Goal: Navigation & Orientation: Find specific page/section

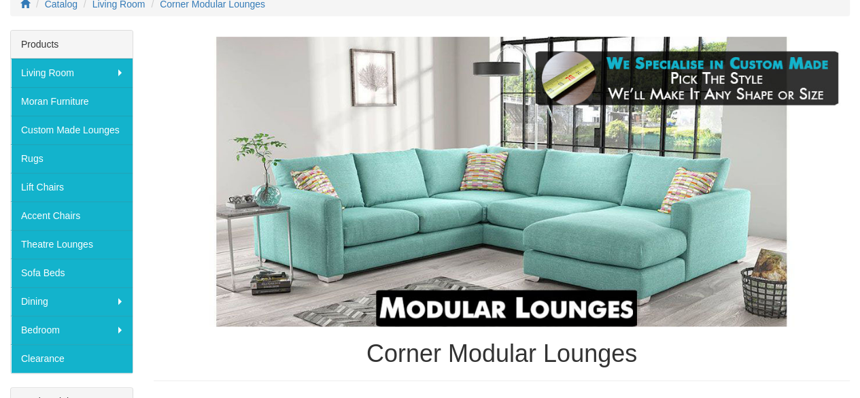
scroll to position [199, 0]
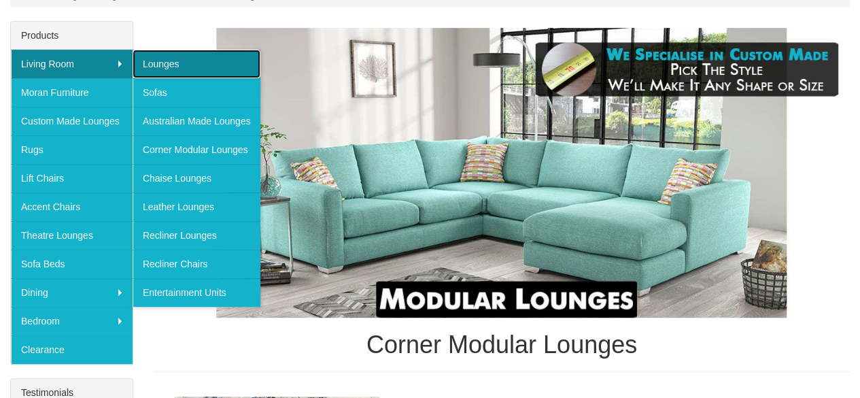
click at [167, 65] on link "Lounges" at bounding box center [197, 64] width 128 height 29
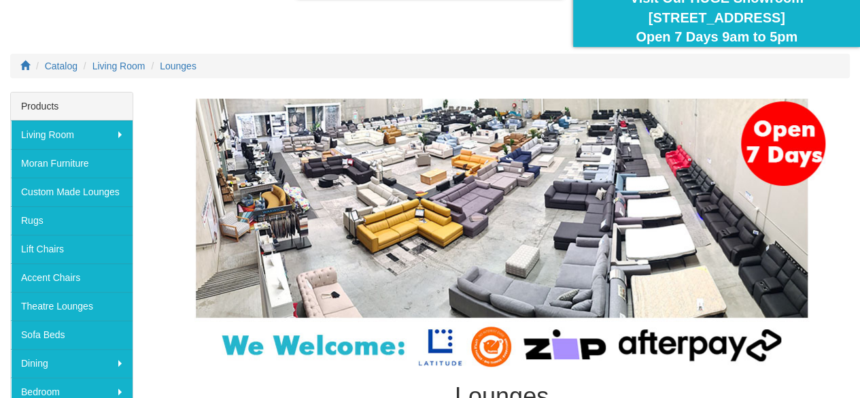
scroll to position [174, 0]
